Goal: Transaction & Acquisition: Purchase product/service

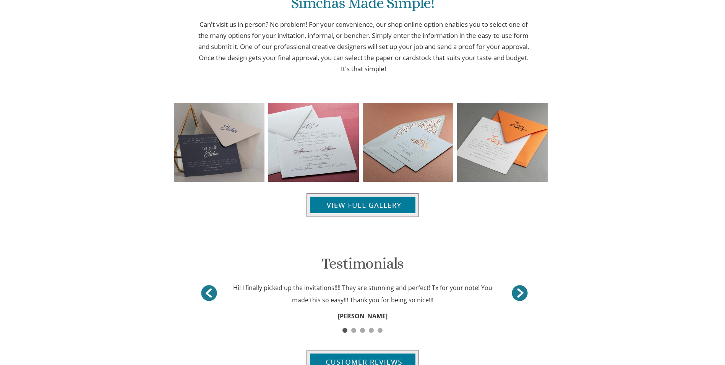
scroll to position [762, 0]
click at [355, 205] on img at bounding box center [363, 205] width 112 height 24
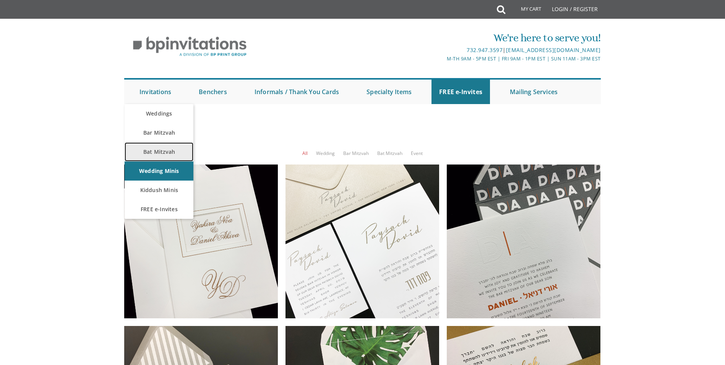
click at [148, 154] on link "Bat Mitzvah" at bounding box center [159, 151] width 69 height 19
click at [148, 151] on link "Bat Mitzvah" at bounding box center [159, 151] width 69 height 19
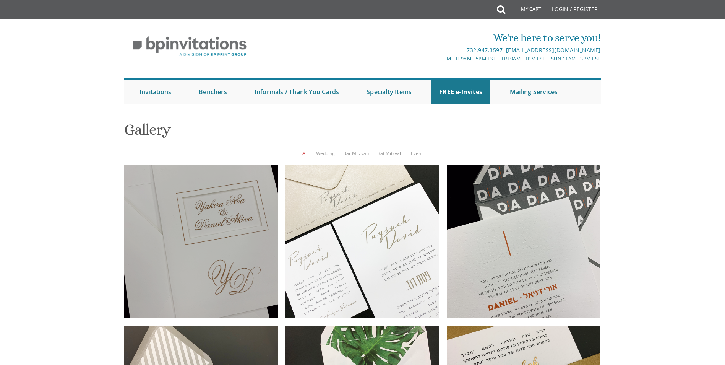
scroll to position [153, 0]
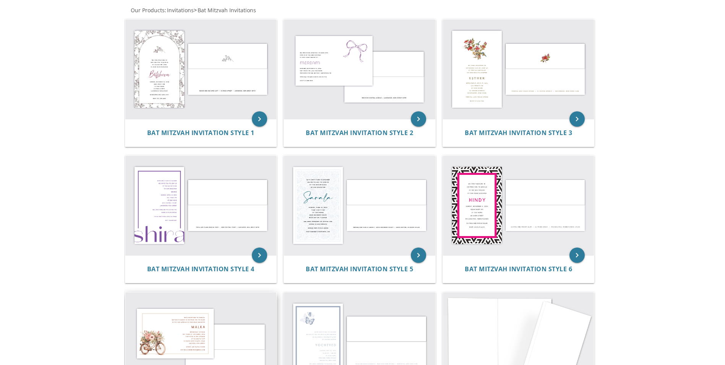
scroll to position [153, 0]
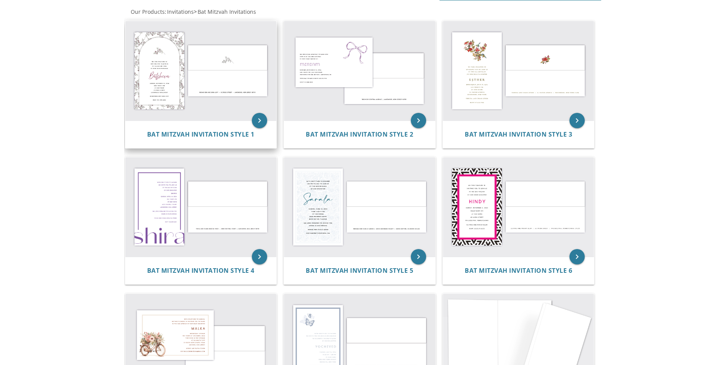
click at [179, 50] on img at bounding box center [200, 70] width 151 height 99
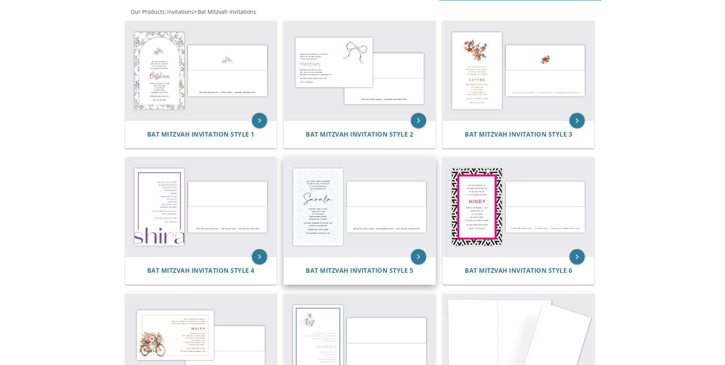
click at [302, 223] on img at bounding box center [359, 206] width 151 height 99
click at [332, 219] on img at bounding box center [359, 206] width 151 height 99
click at [359, 257] on img at bounding box center [359, 206] width 151 height 99
click at [361, 268] on span "Bat Mitzvah Invitation Style 5" at bounding box center [359, 270] width 107 height 8
click at [340, 232] on img at bounding box center [359, 206] width 151 height 99
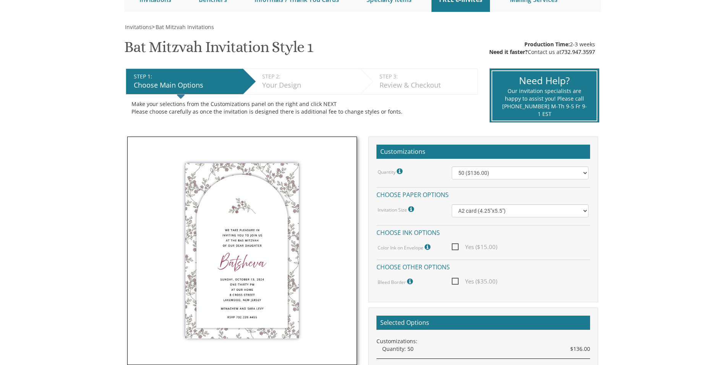
scroll to position [115, 0]
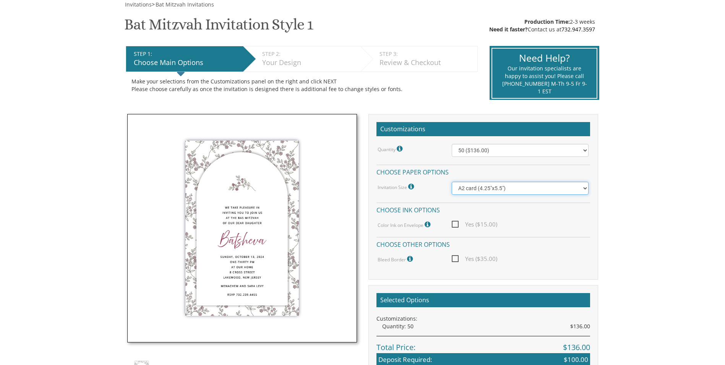
click at [469, 187] on select "A2 card (4.25"x5.5") Princess card (5.5"x8.5") A7 card (5"x7")" at bounding box center [520, 188] width 137 height 13
select select "Princess card (5.5"x8.5")"
click at [452, 182] on select "A2 card (4.25"x5.5") Princess card (5.5"x8.5") A7 card (5"x7")" at bounding box center [520, 188] width 137 height 13
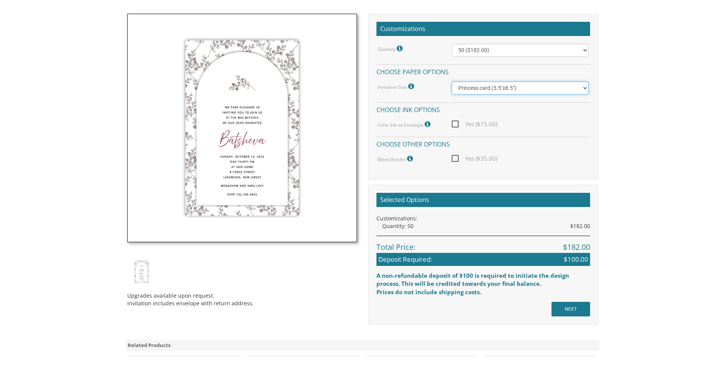
scroll to position [153, 0]
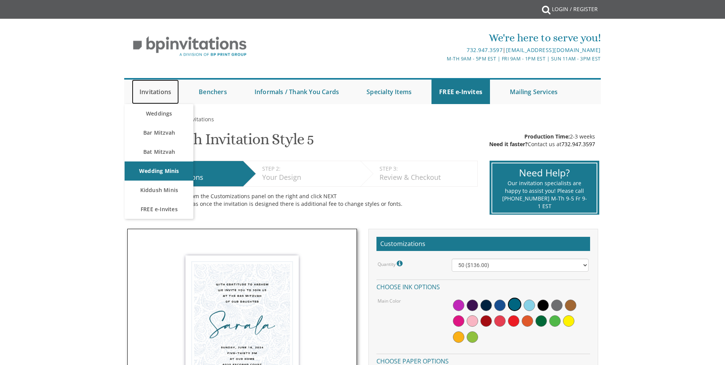
click at [144, 87] on link "Invitations" at bounding box center [155, 92] width 47 height 24
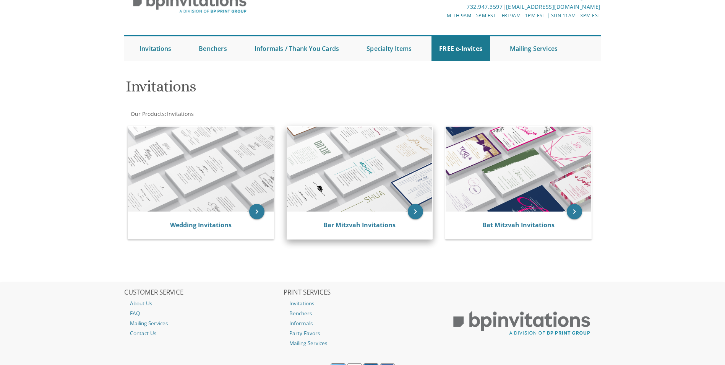
scroll to position [80, 0]
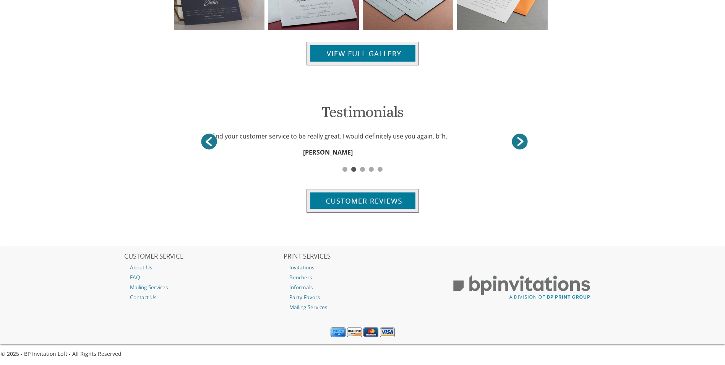
scroll to position [912, 0]
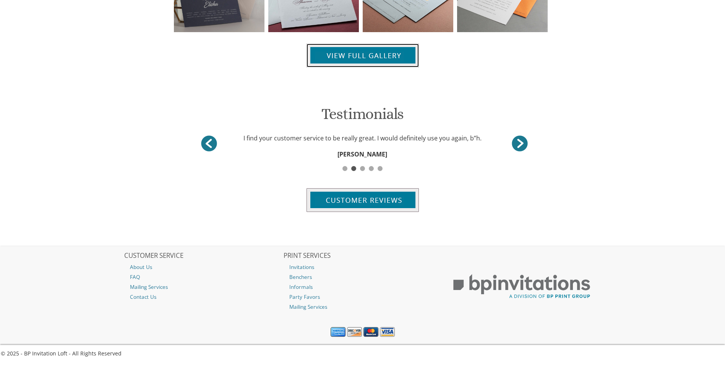
click at [353, 63] on img at bounding box center [363, 56] width 112 height 24
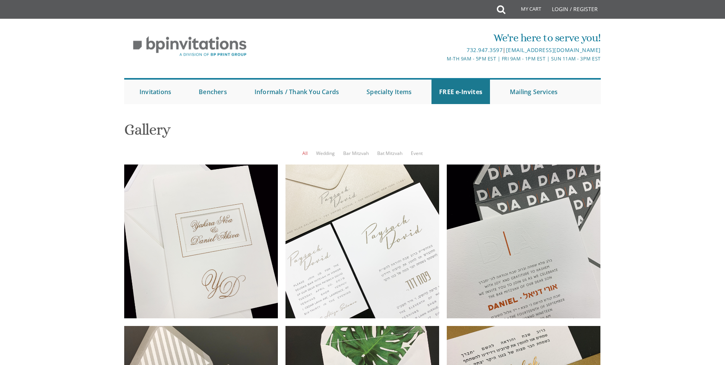
scroll to position [76, 0]
